Goal: Task Accomplishment & Management: Complete application form

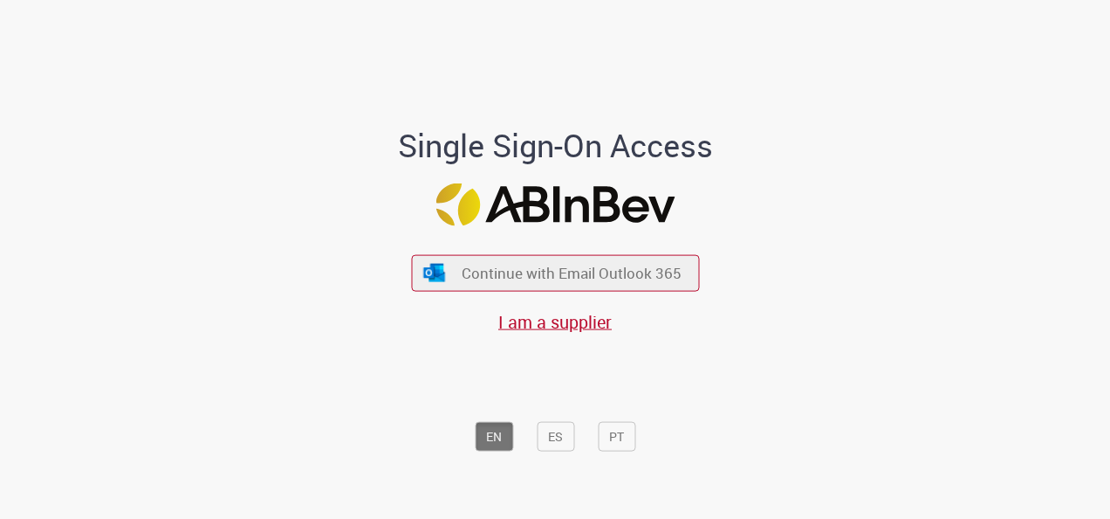
drag, startPoint x: 0, startPoint y: 0, endPoint x: 636, endPoint y: 342, distance: 722.5
click at [636, 342] on div "EN ES PT" at bounding box center [555, 396] width 484 height 127
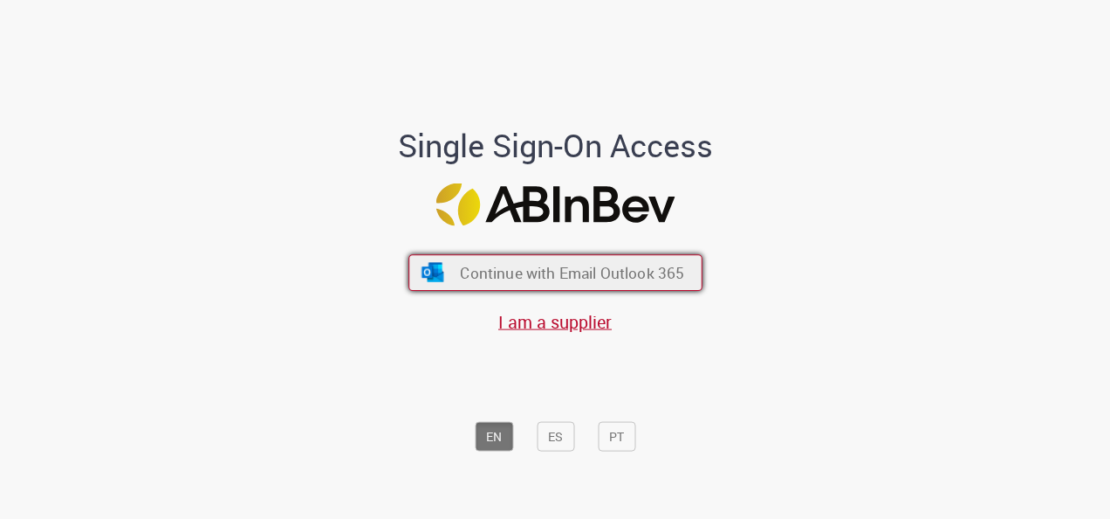
click at [598, 274] on span "Continue with Email Outlook 365" at bounding box center [572, 273] width 224 height 20
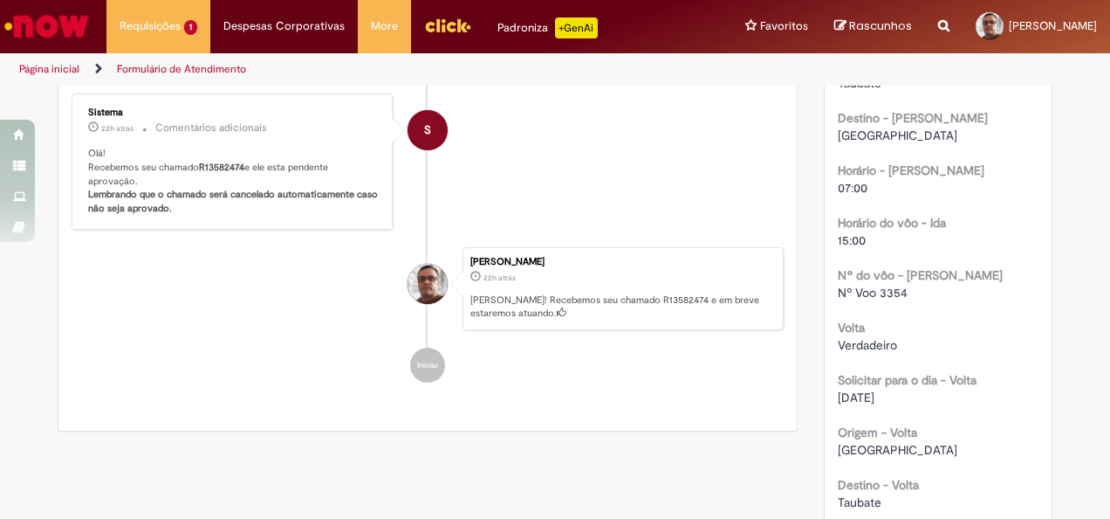
scroll to position [946, 0]
